Goal: Task Accomplishment & Management: Manage account settings

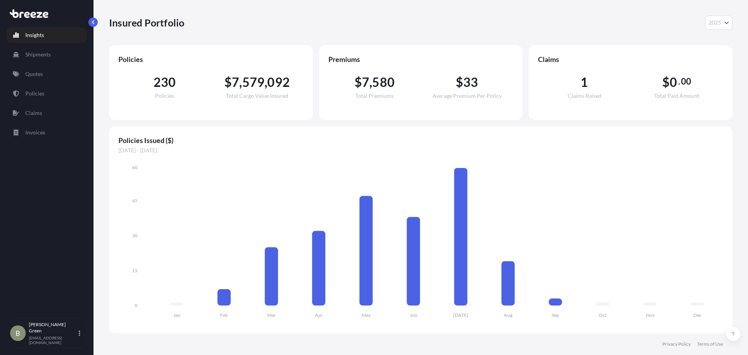
select select "2025"
click at [79, 336] on icon at bounding box center [80, 333] width 2 height 6
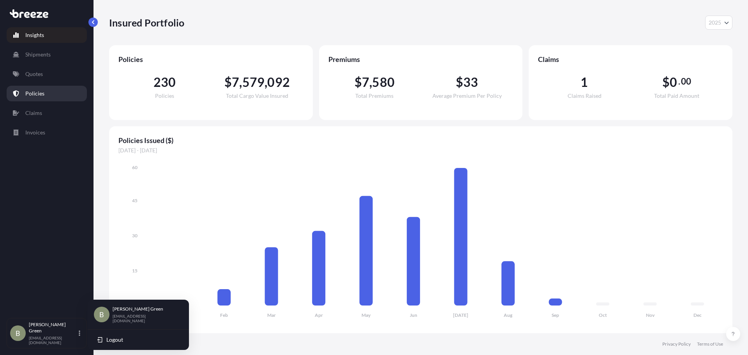
click at [41, 88] on link "Policies" at bounding box center [47, 94] width 80 height 16
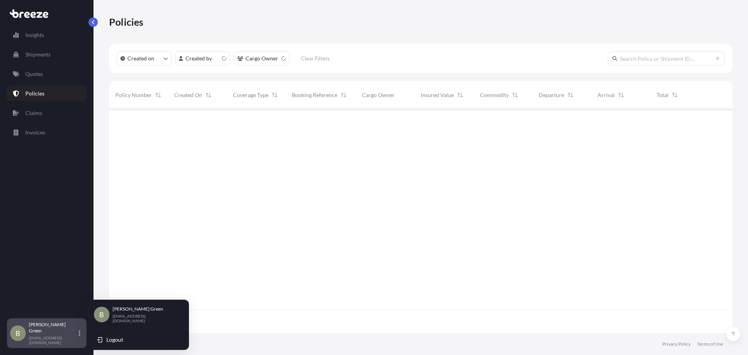
scroll to position [223, 618]
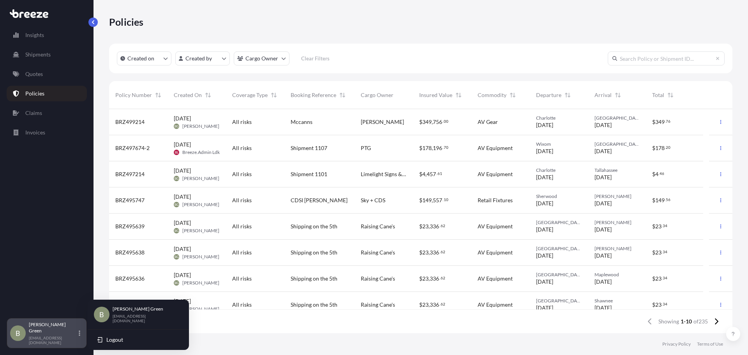
click at [83, 336] on div "B [PERSON_NAME] [EMAIL_ADDRESS][DOMAIN_NAME]" at bounding box center [46, 333] width 73 height 23
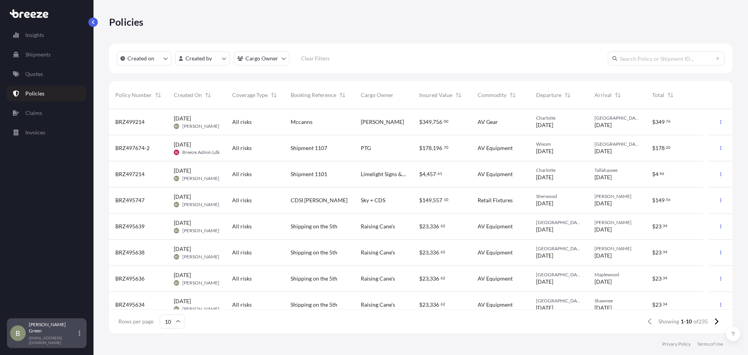
click at [81, 334] on div "B [PERSON_NAME] [EMAIL_ADDRESS][DOMAIN_NAME]" at bounding box center [46, 333] width 73 height 23
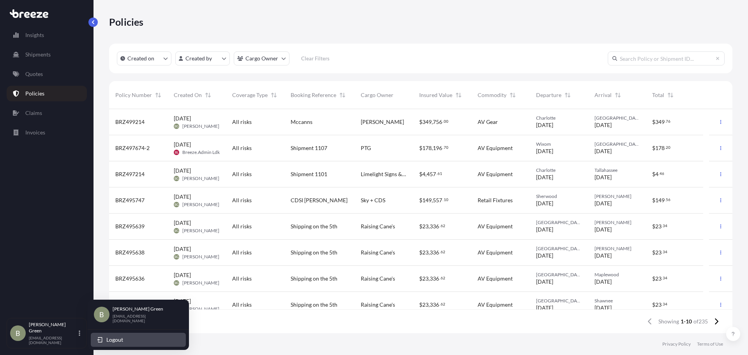
click at [114, 341] on span "Logout" at bounding box center [114, 340] width 17 height 8
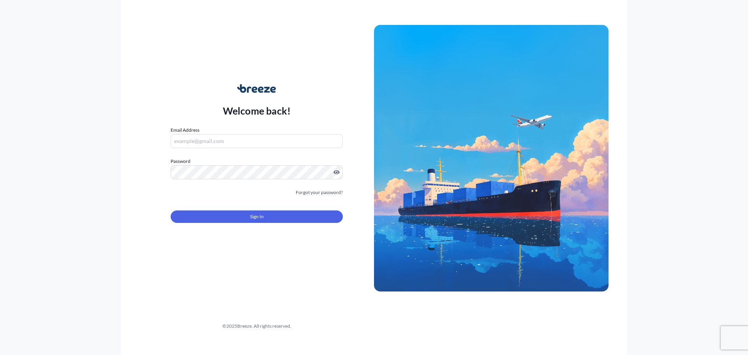
type input "[EMAIL_ADDRESS][DOMAIN_NAME]"
